Goal: Task Accomplishment & Management: Use online tool/utility

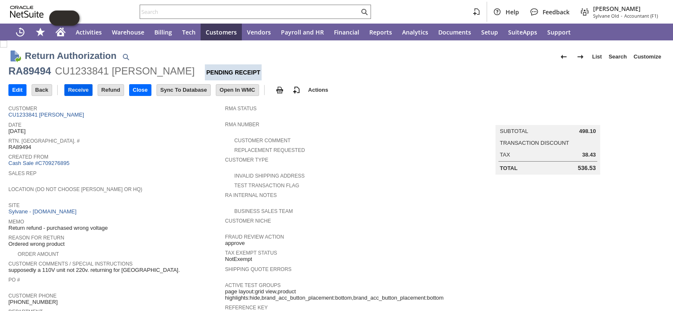
click at [80, 90] on input "Receive" at bounding box center [78, 90] width 27 height 11
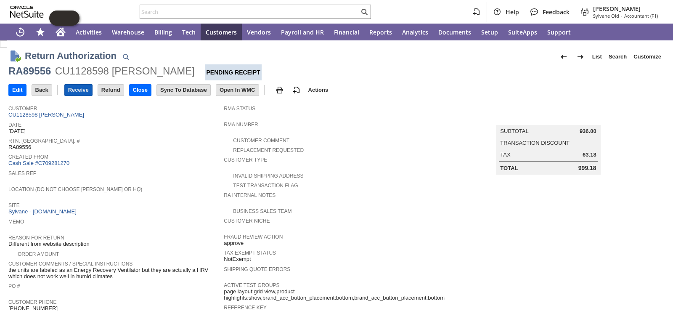
click at [88, 91] on input "Receive" at bounding box center [78, 90] width 27 height 11
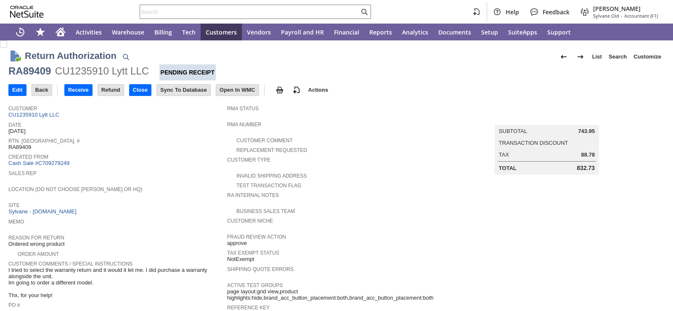
click at [166, 155] on span "Created From" at bounding box center [115, 155] width 214 height 8
click at [158, 176] on div "Sales Rep" at bounding box center [115, 175] width 214 height 15
click at [85, 91] on input "Receive" at bounding box center [78, 90] width 27 height 11
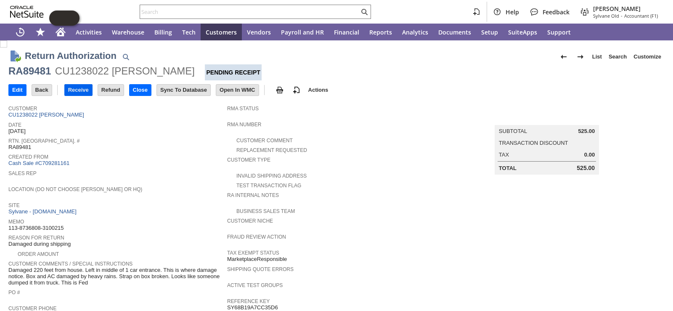
click at [87, 91] on input "Receive" at bounding box center [78, 90] width 27 height 11
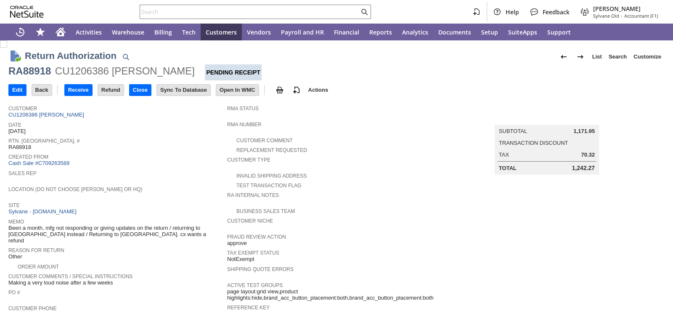
click at [190, 204] on span "Site" at bounding box center [115, 204] width 214 height 8
click at [180, 232] on span "Been a month, mfg not responding or giving updates on the return / returning to…" at bounding box center [115, 233] width 214 height 19
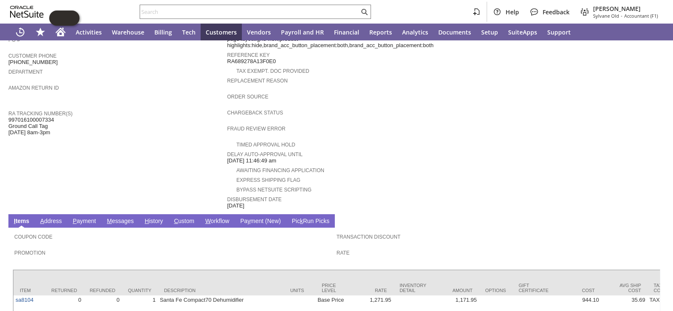
scroll to position [284, 0]
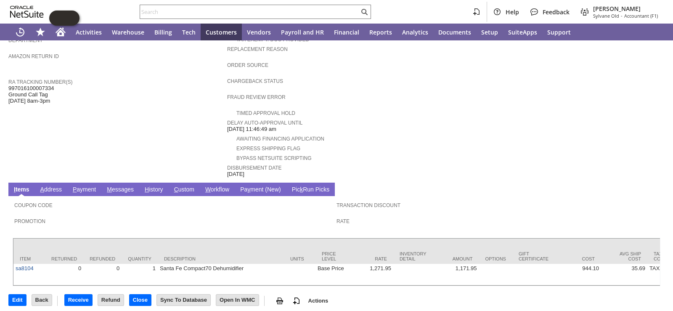
click at [370, 133] on div "Awaiting Financing Application" at bounding box center [336, 137] width 219 height 9
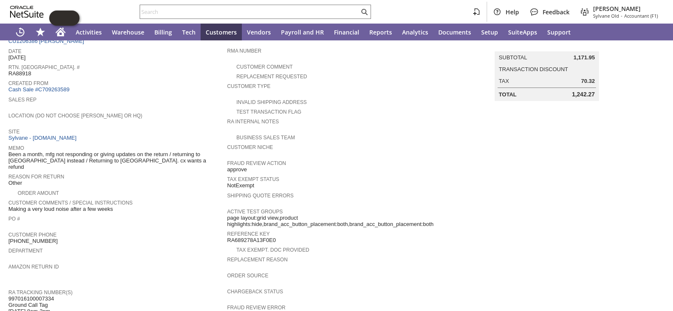
scroll to position [32, 0]
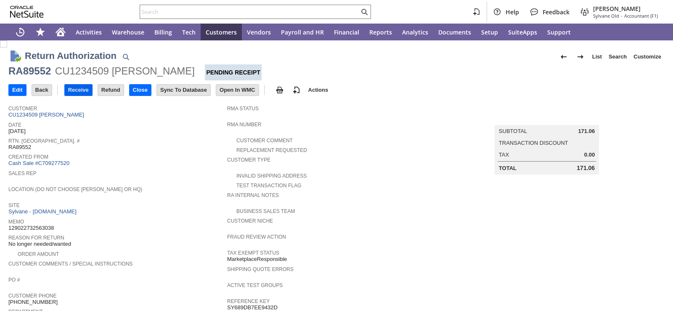
click at [87, 89] on input "Receive" at bounding box center [78, 90] width 27 height 11
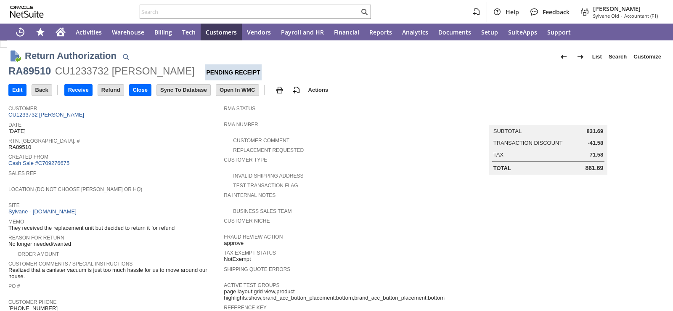
click at [196, 161] on div "Created From Cash Sale #C709276675" at bounding box center [113, 159] width 211 height 16
click at [84, 92] on input "Receive" at bounding box center [78, 90] width 27 height 11
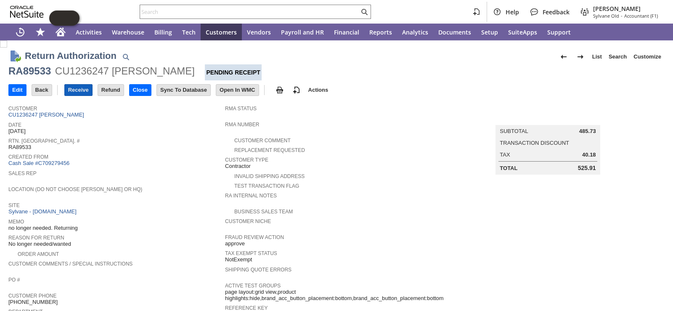
click at [85, 91] on input "Receive" at bounding box center [78, 90] width 27 height 11
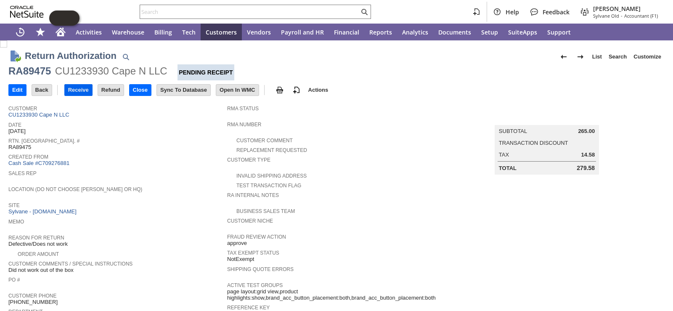
click at [87, 92] on input "Receive" at bounding box center [78, 90] width 27 height 11
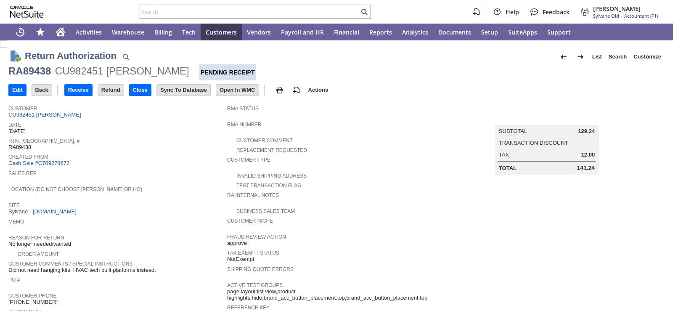
click at [168, 157] on span "Created From" at bounding box center [115, 155] width 214 height 8
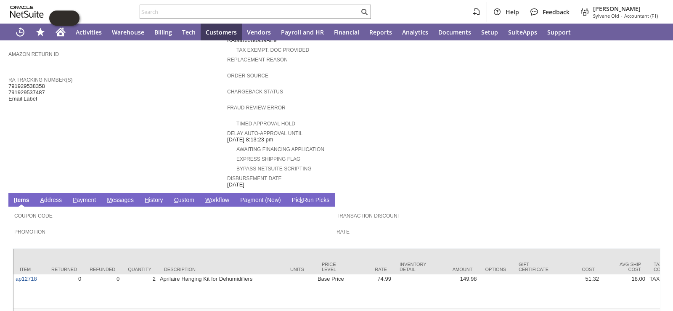
scroll to position [312, 0]
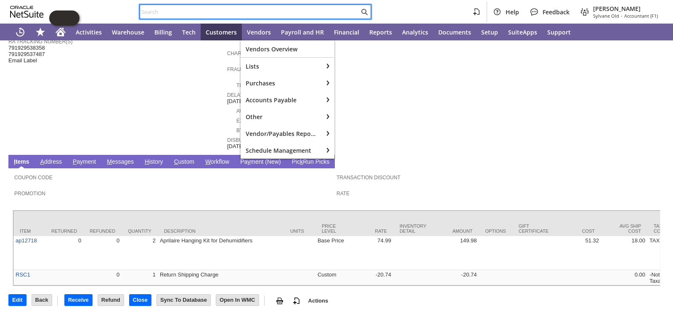
click at [256, 16] on input "text" at bounding box center [249, 12] width 219 height 10
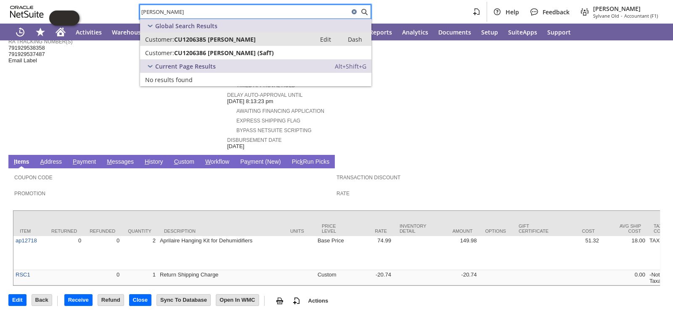
type input "[PERSON_NAME]"
